Goal: Task Accomplishment & Management: Use online tool/utility

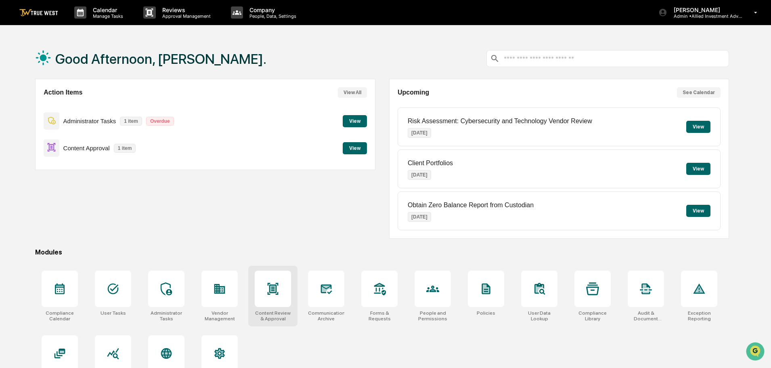
click at [267, 292] on icon at bounding box center [273, 288] width 13 height 13
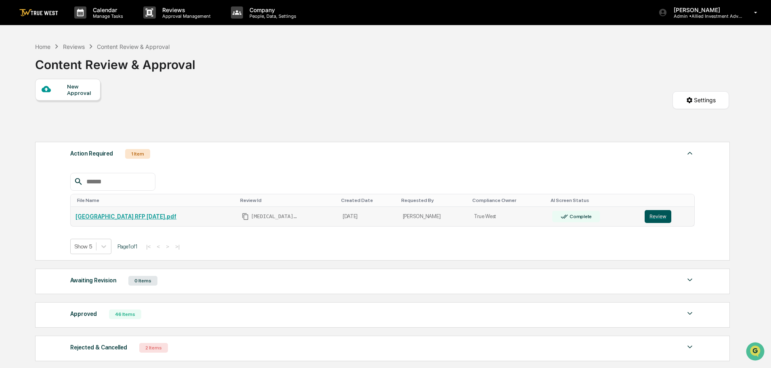
click at [653, 217] on button "Review" at bounding box center [658, 216] width 27 height 13
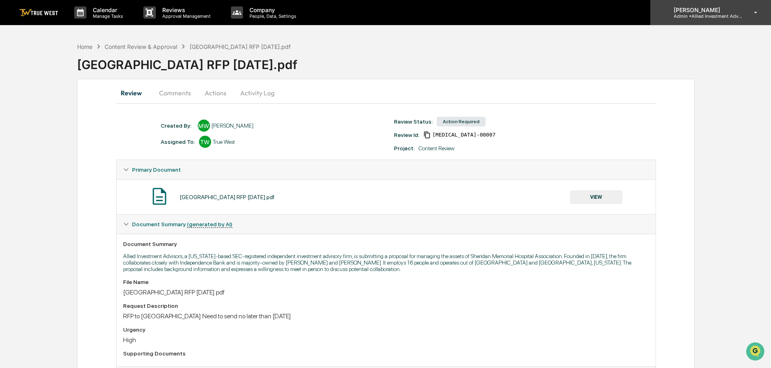
click at [699, 15] on p "Admin • Allied Investment Advisors" at bounding box center [705, 16] width 75 height 6
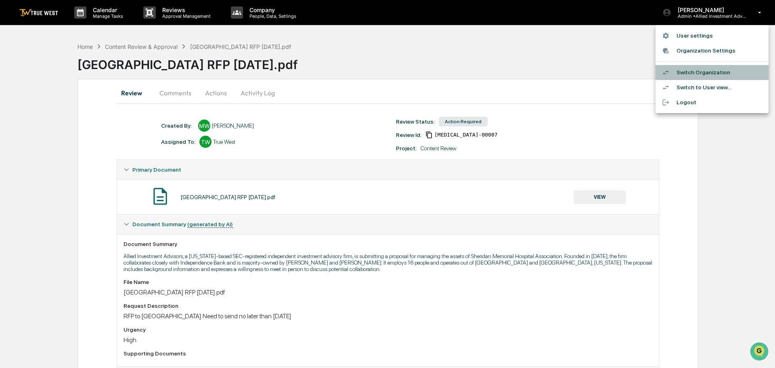
click at [693, 73] on li "Switch Organization" at bounding box center [712, 72] width 113 height 15
